Goal: Information Seeking & Learning: Learn about a topic

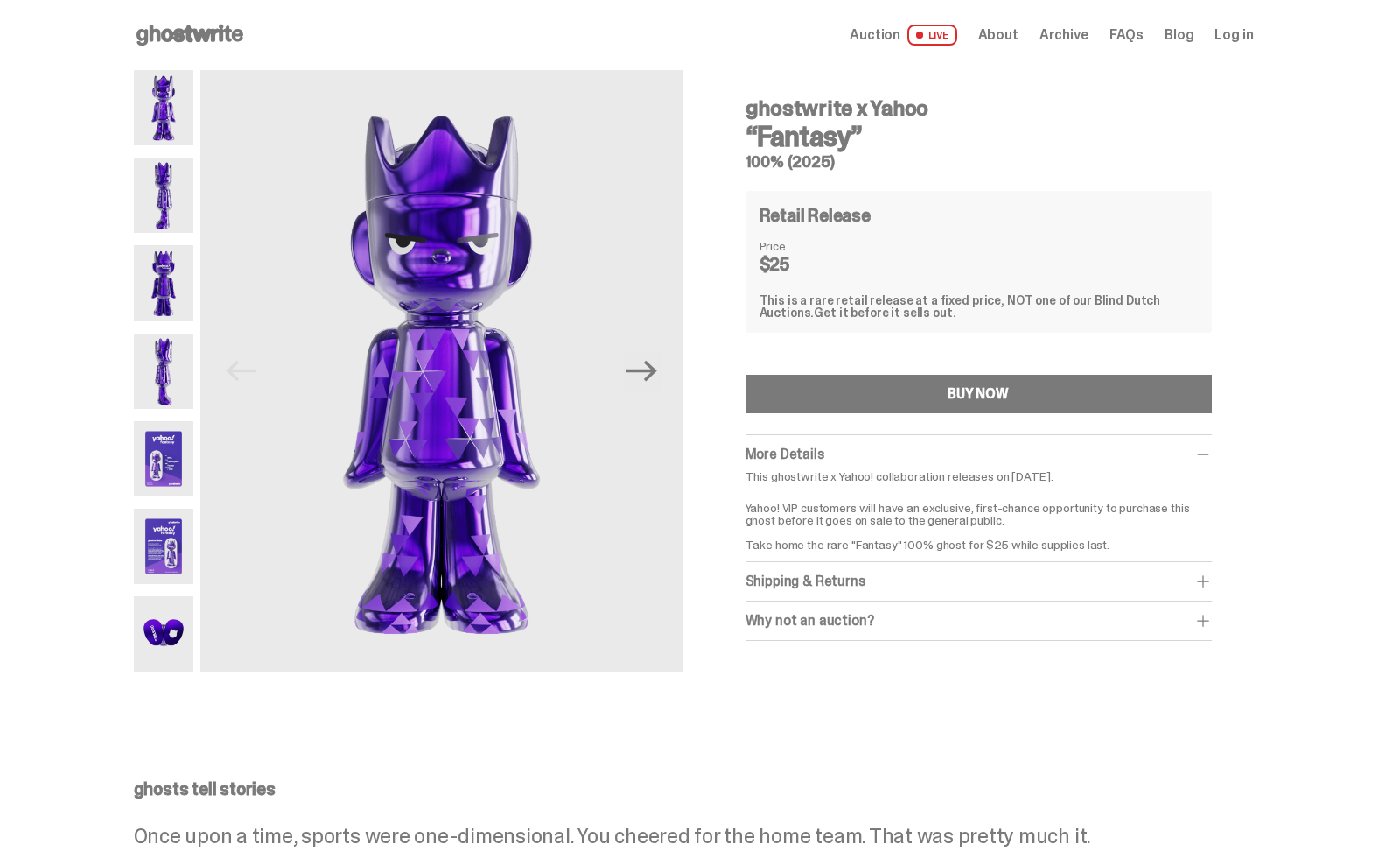
click at [168, 199] on img at bounding box center [164, 194] width 61 height 75
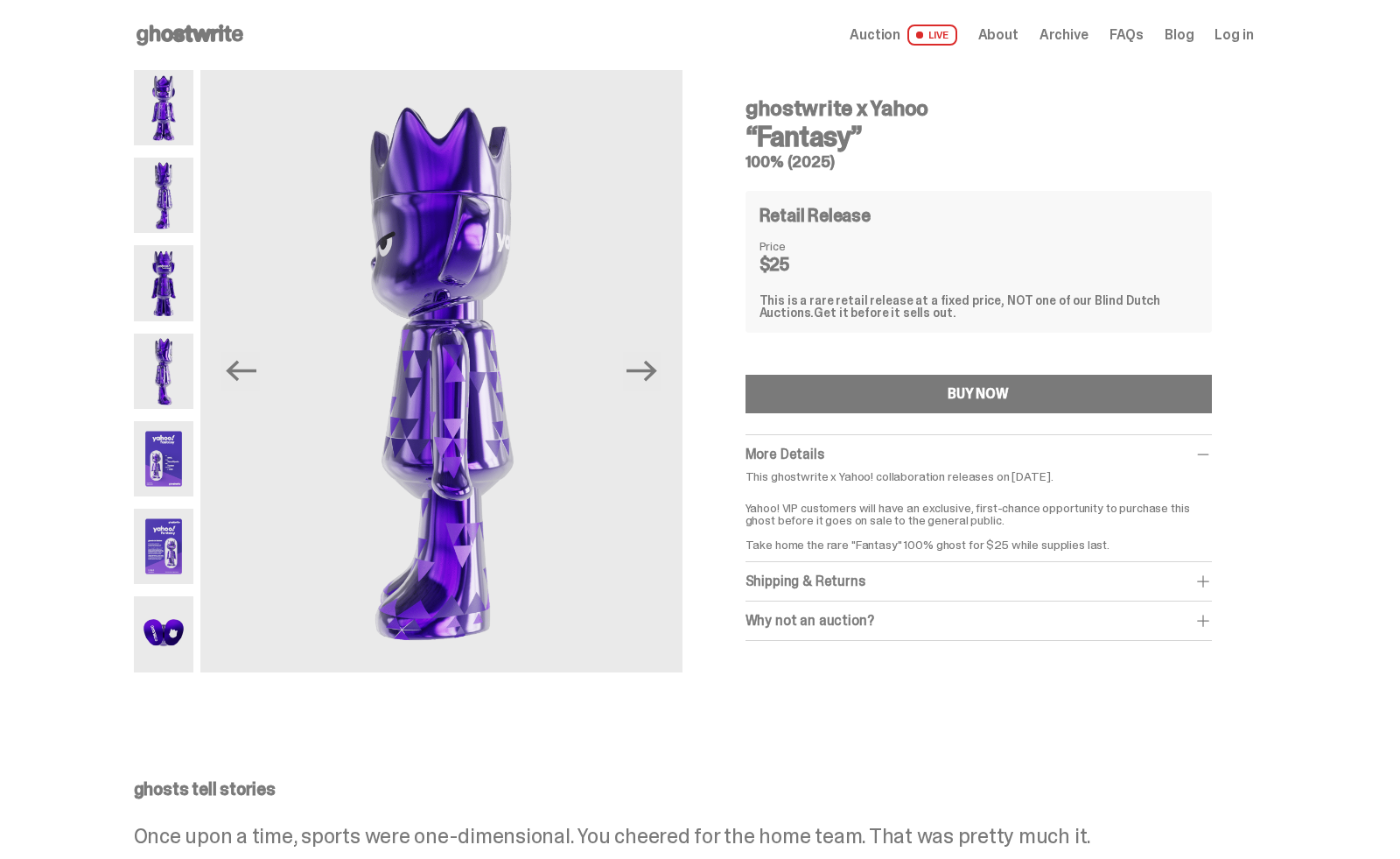
click at [156, 262] on img at bounding box center [164, 282] width 61 height 75
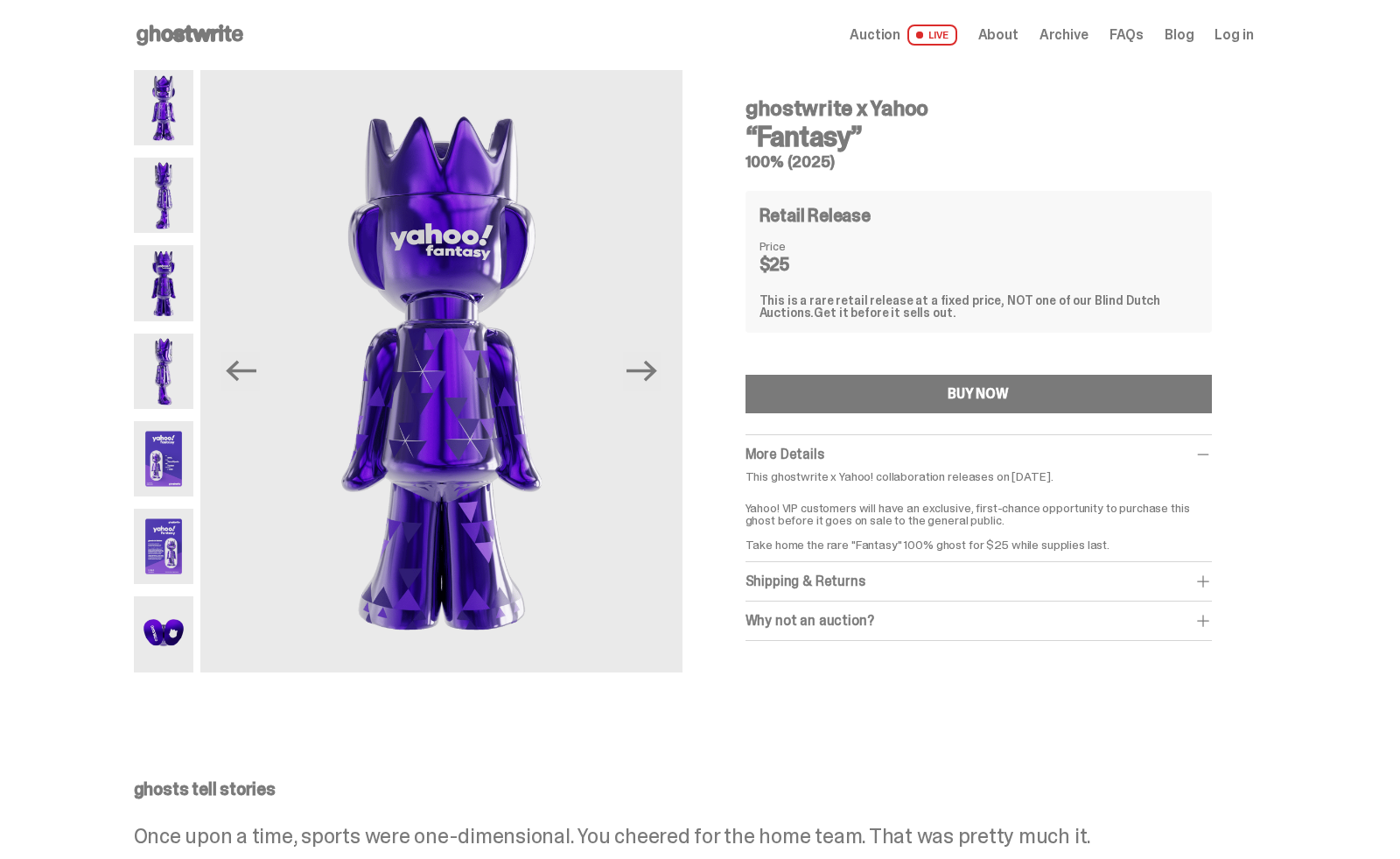
click at [167, 351] on img at bounding box center [164, 370] width 61 height 75
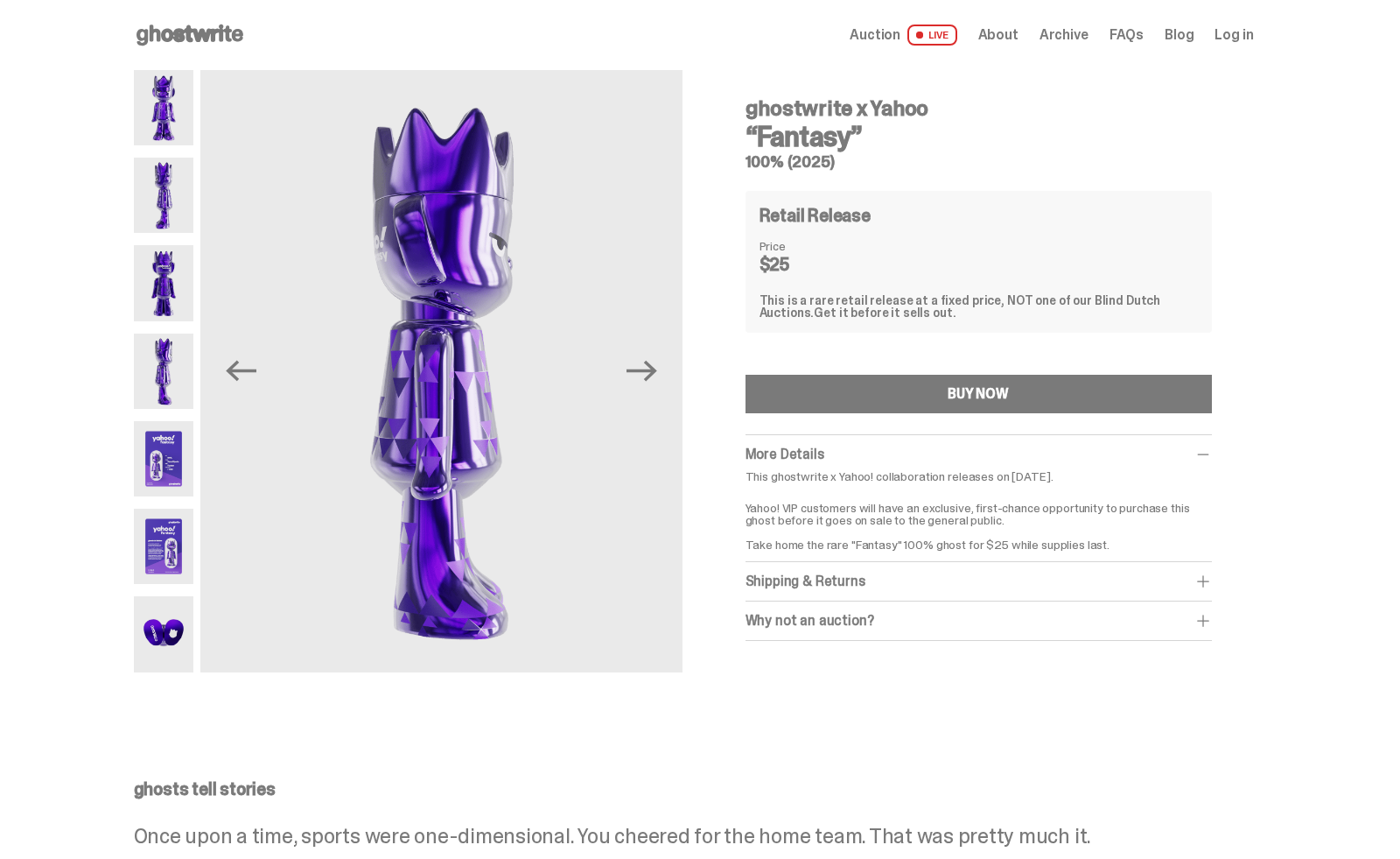
click at [155, 462] on img at bounding box center [164, 458] width 61 height 75
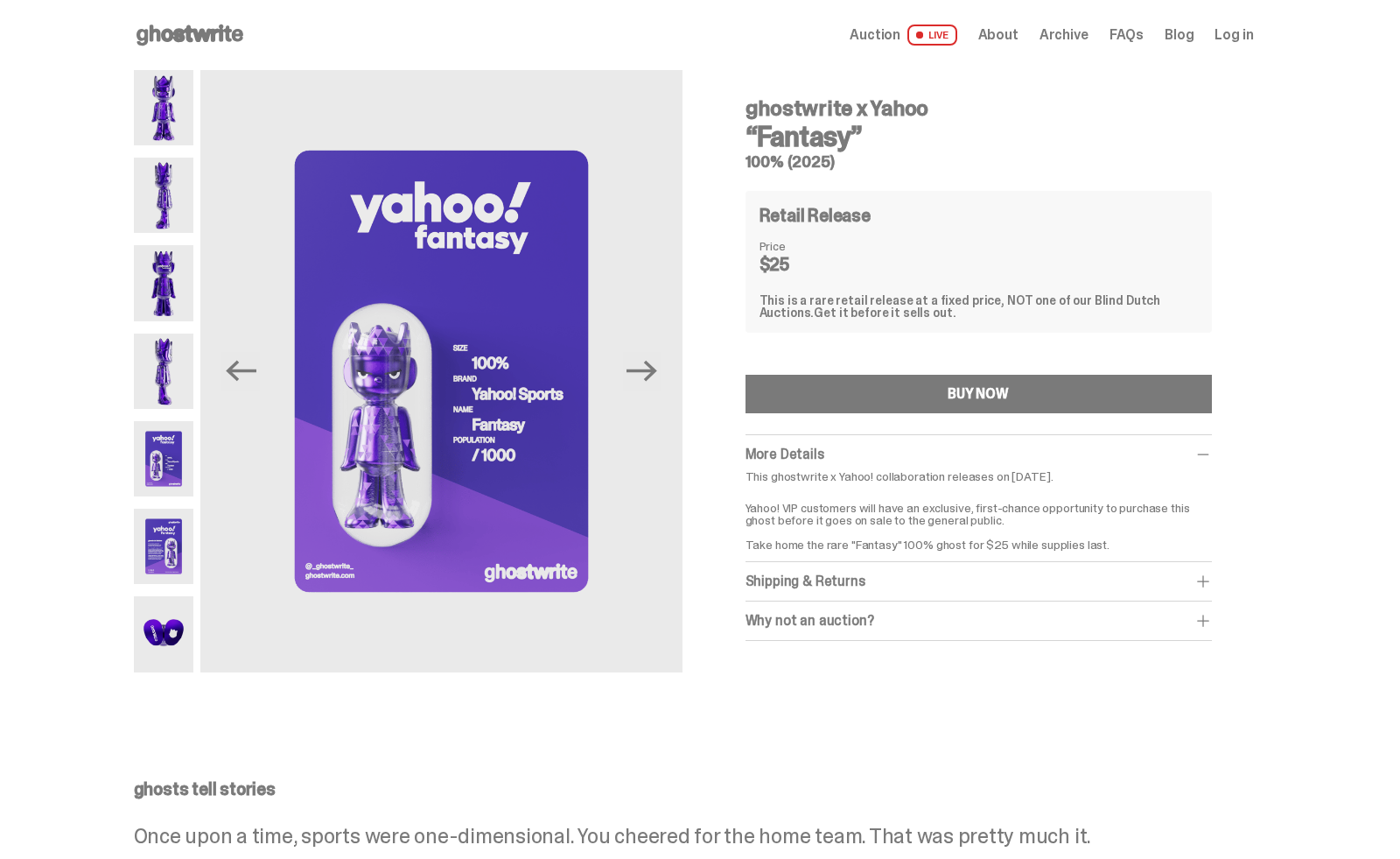
click at [153, 546] on img at bounding box center [164, 546] width 61 height 75
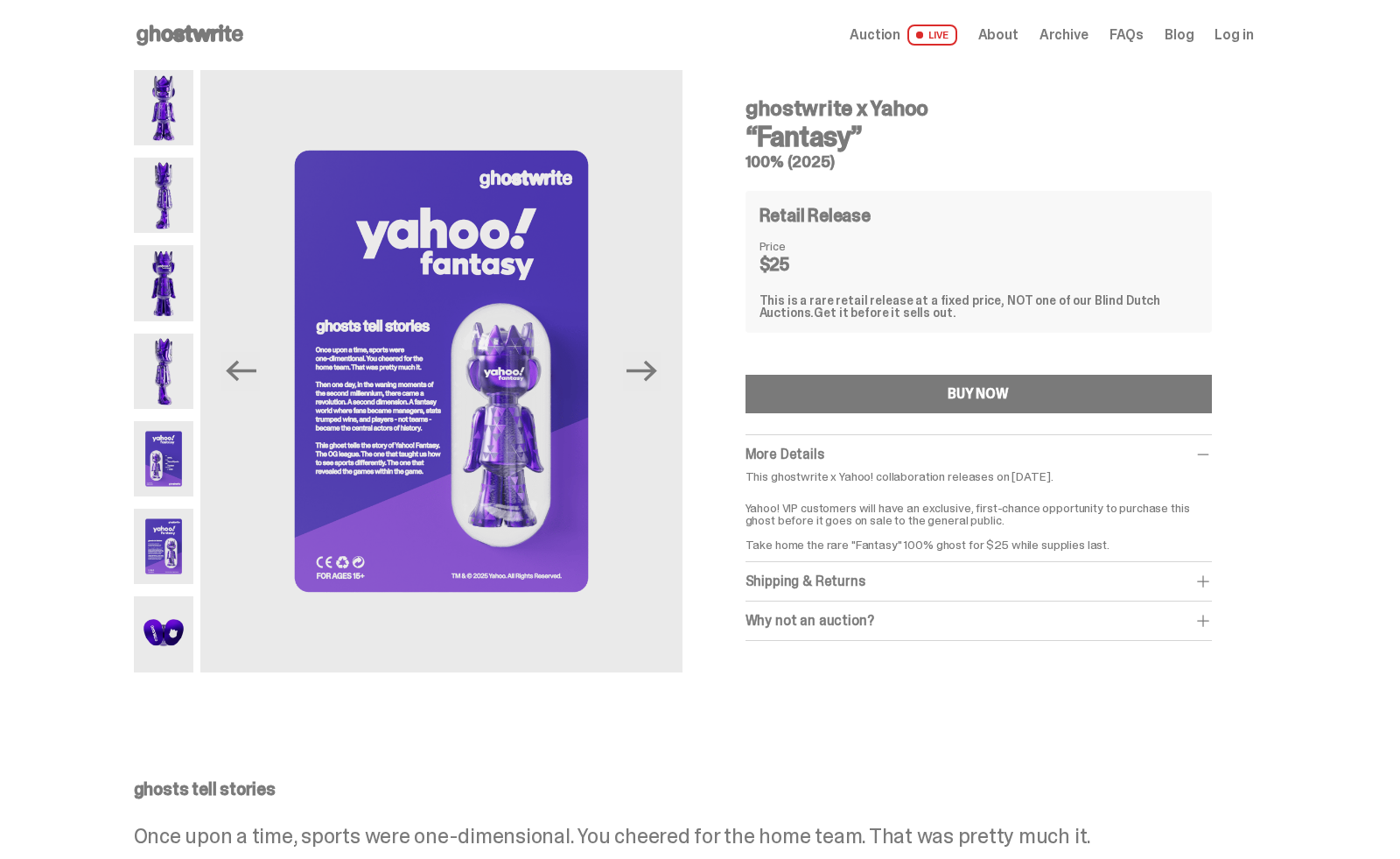
click at [166, 617] on img at bounding box center [164, 633] width 61 height 75
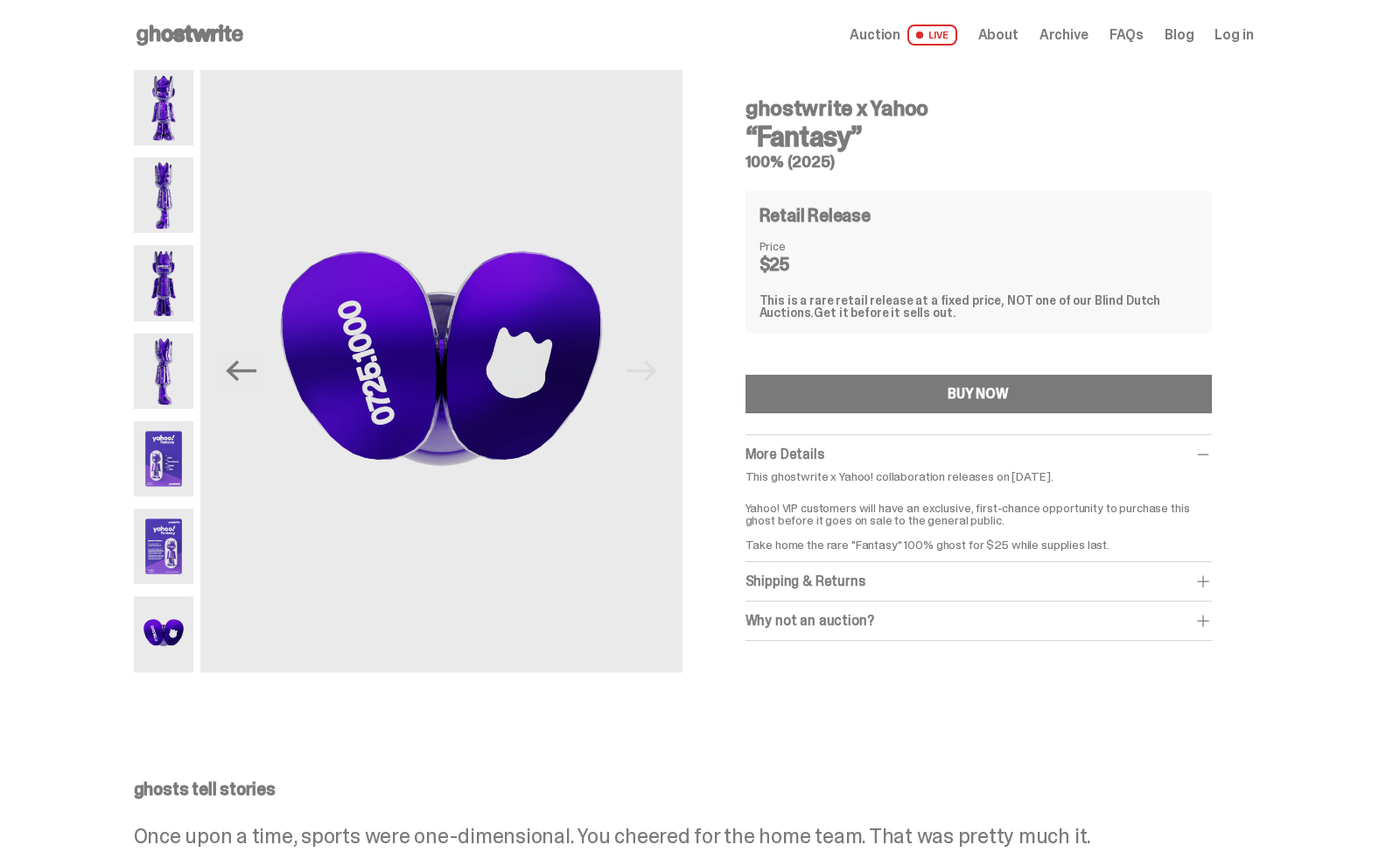
click at [186, 111] on img at bounding box center [164, 107] width 61 height 75
